Goal: Check status: Check status

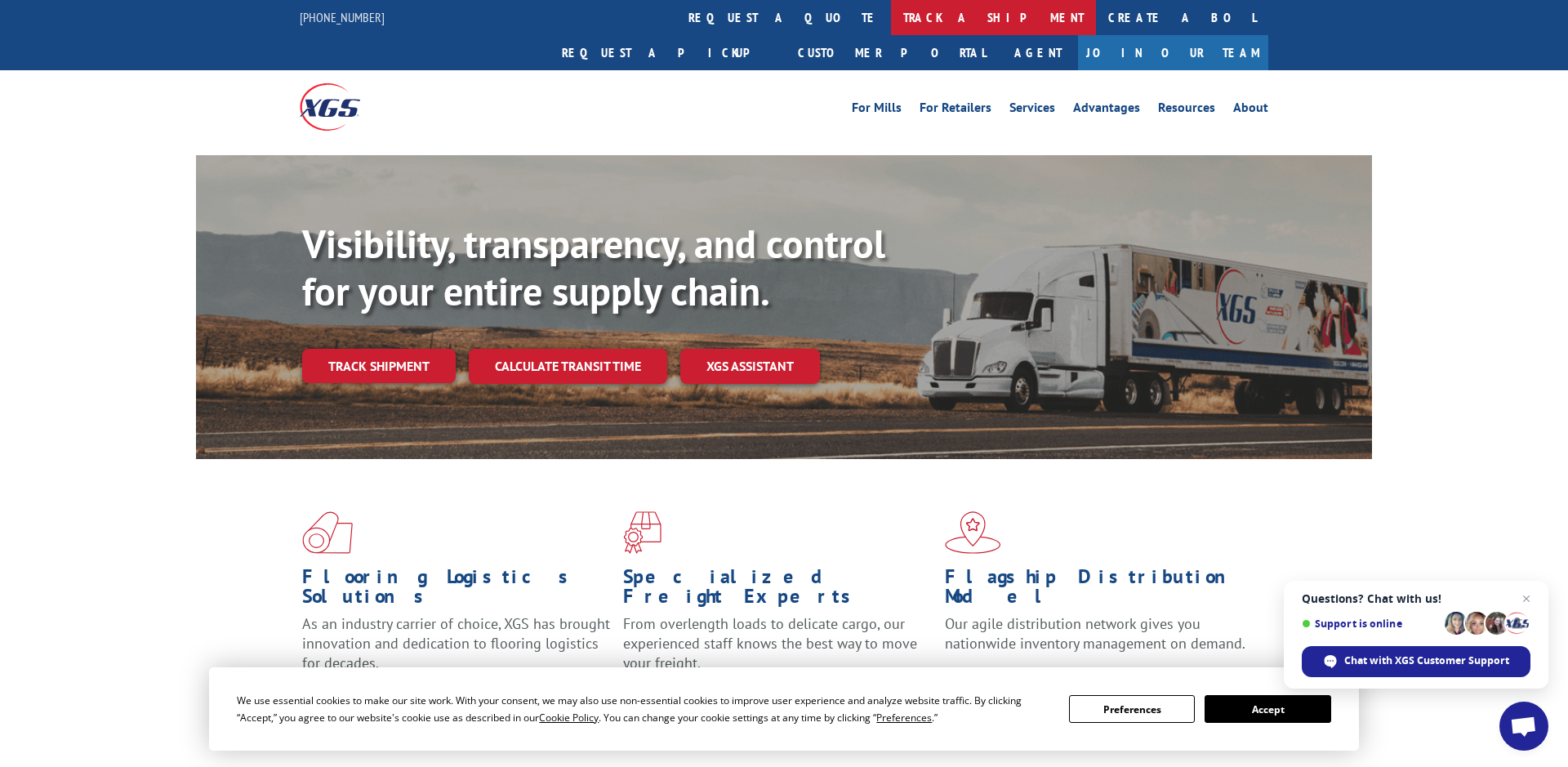
click at [891, 17] on link "track a shipment" at bounding box center [994, 18] width 205 height 35
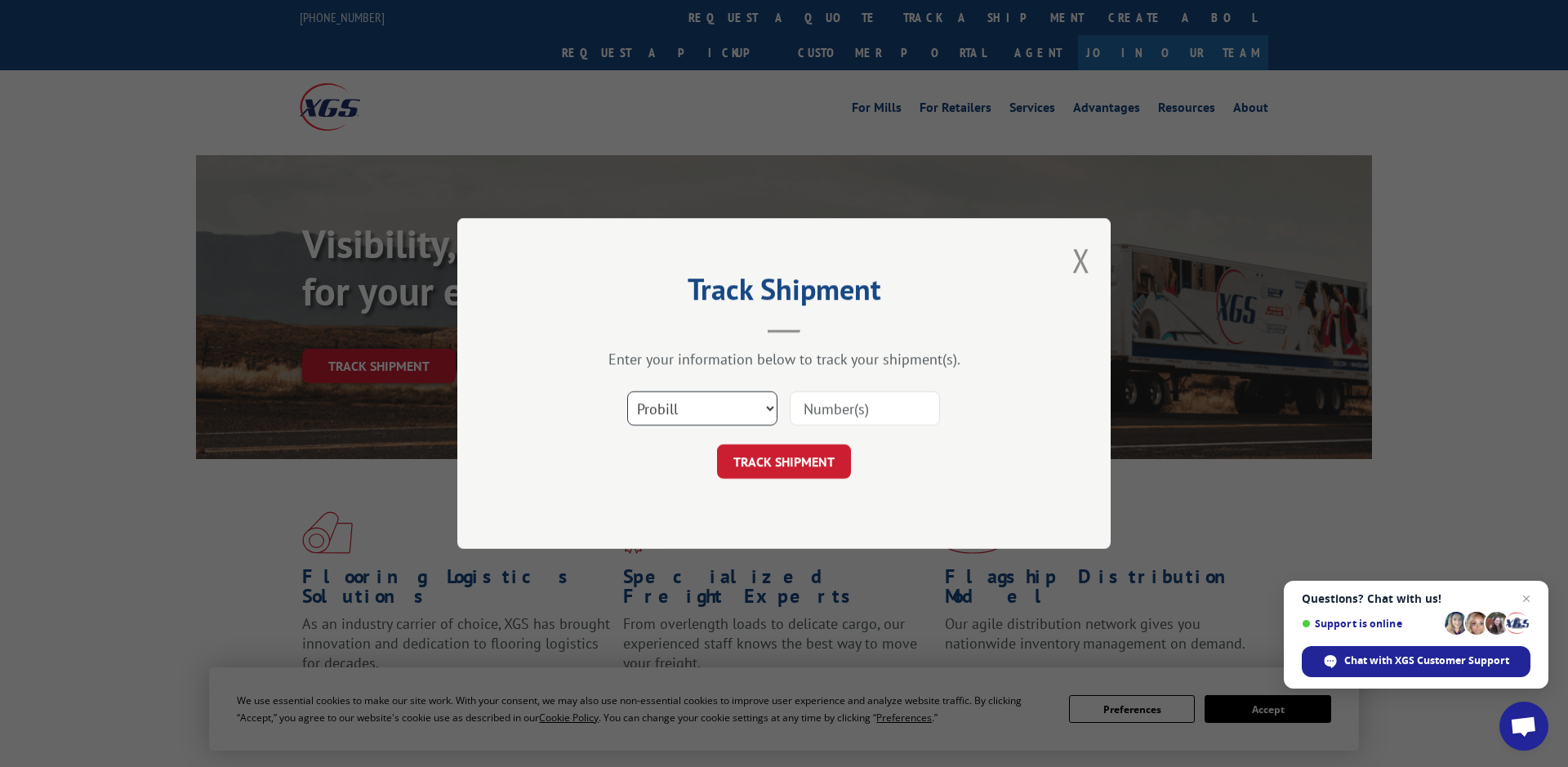
click at [752, 414] on select "Select category... Probill BOL PO" at bounding box center [702, 408] width 150 height 34
click at [852, 416] on input at bounding box center [864, 408] width 150 height 34
paste input "17108815"
type input "17108815"
click at [791, 448] on button "TRACK SHIPMENT" at bounding box center [784, 461] width 134 height 34
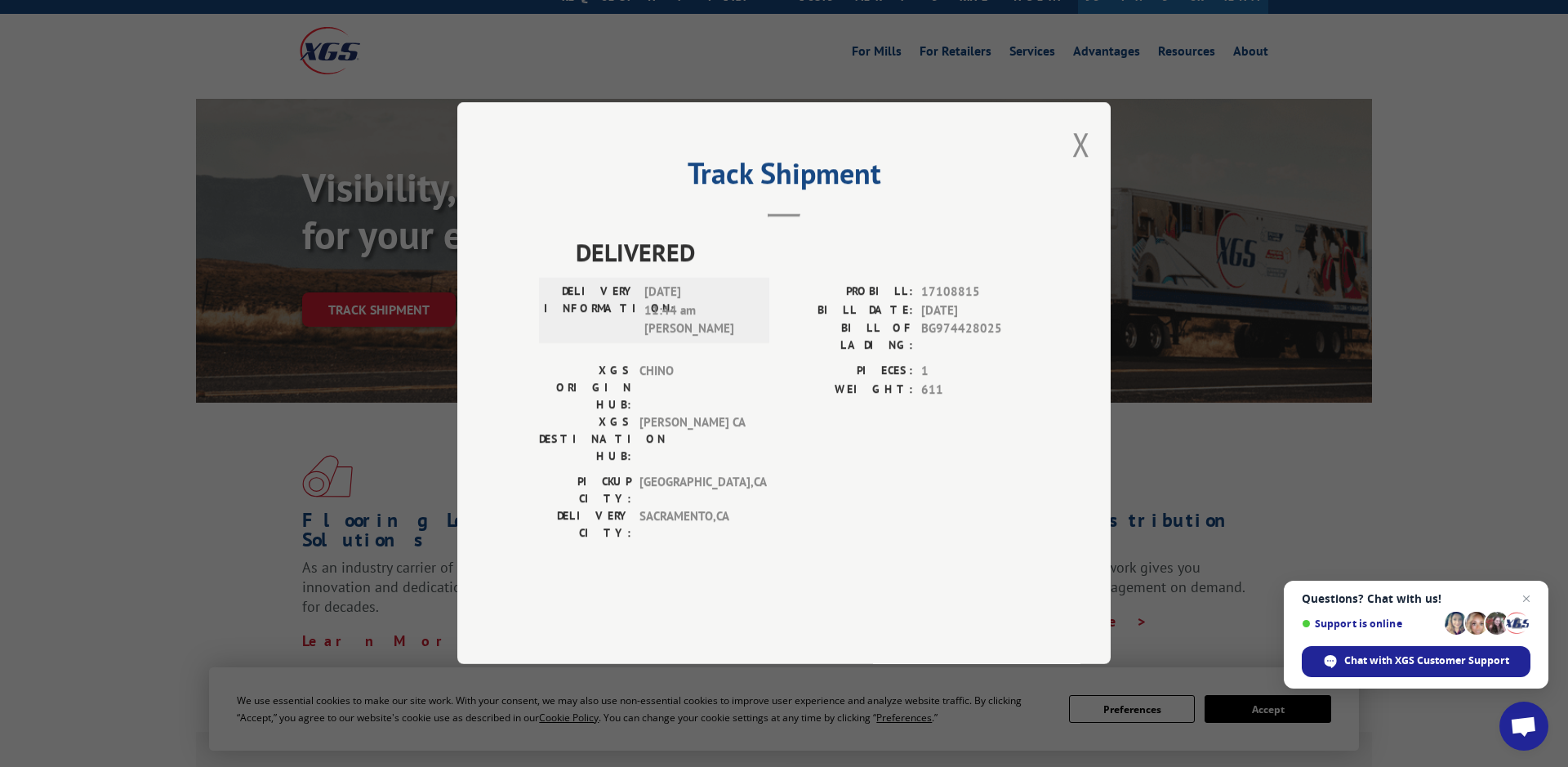
scroll to position [55, 0]
click at [1085, 166] on button "Close modal" at bounding box center [1081, 144] width 18 height 43
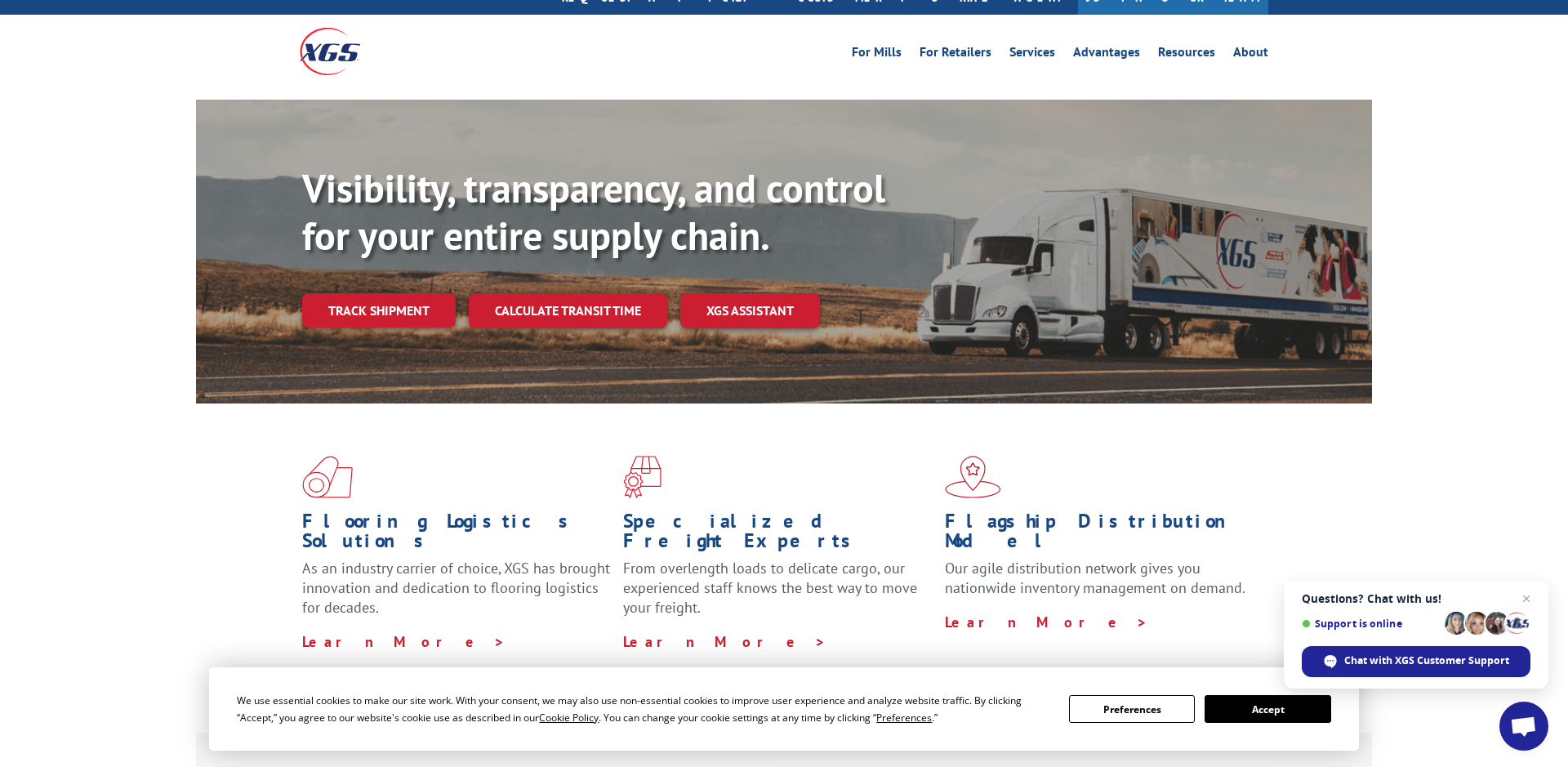
scroll to position [0, 0]
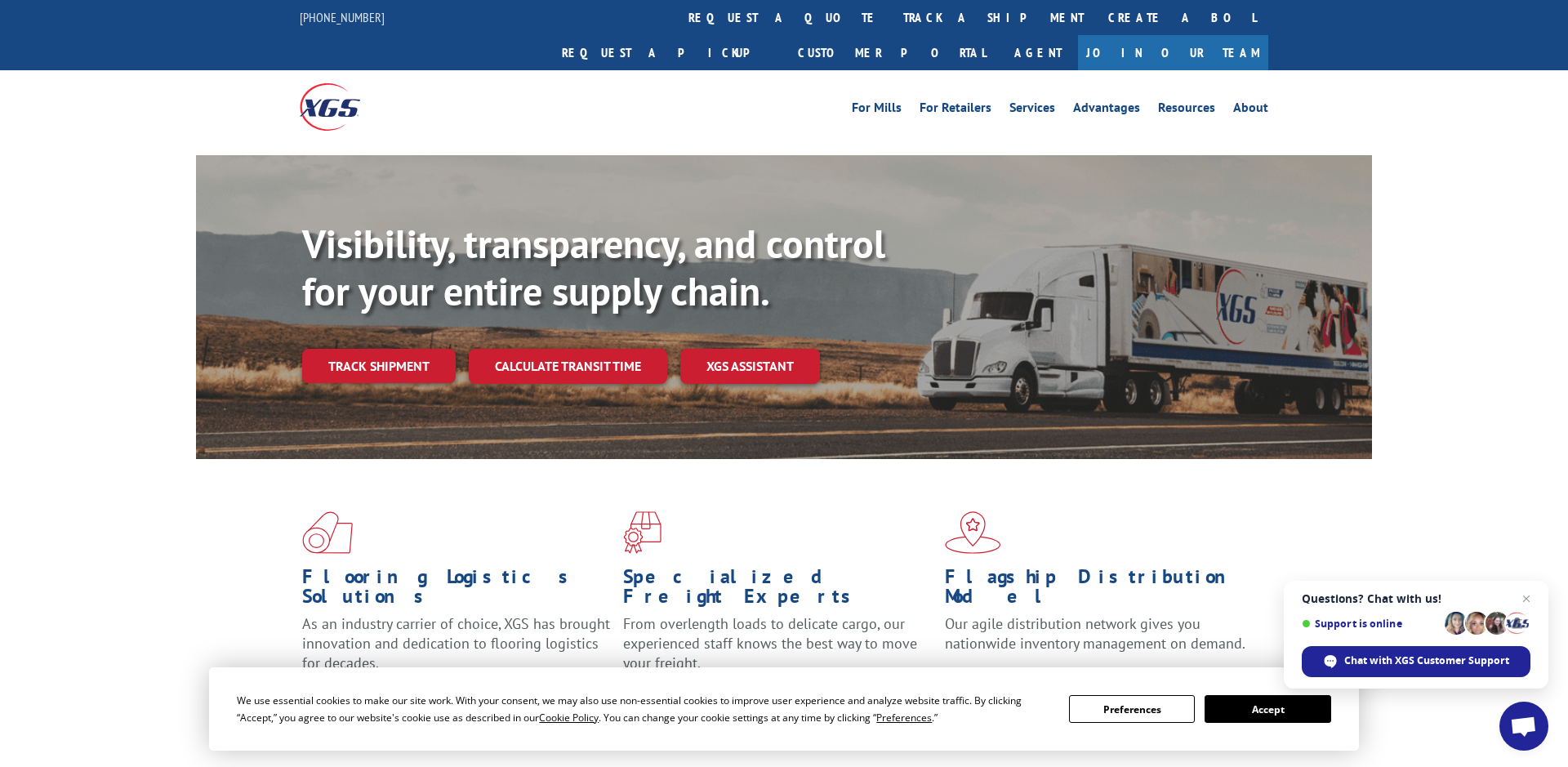
click at [1258, 710] on button "Accept" at bounding box center [1267, 709] width 125 height 28
